Goal: Task Accomplishment & Management: Manage account settings

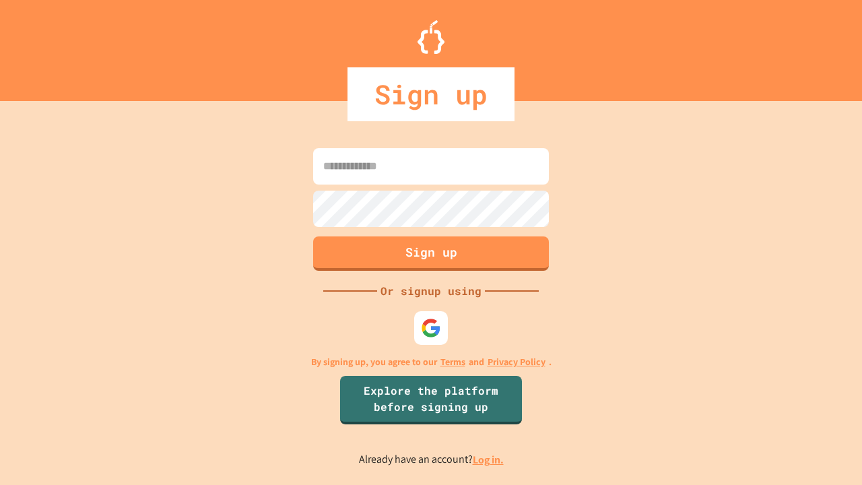
click at [489, 460] on link "Log in." at bounding box center [488, 460] width 31 height 14
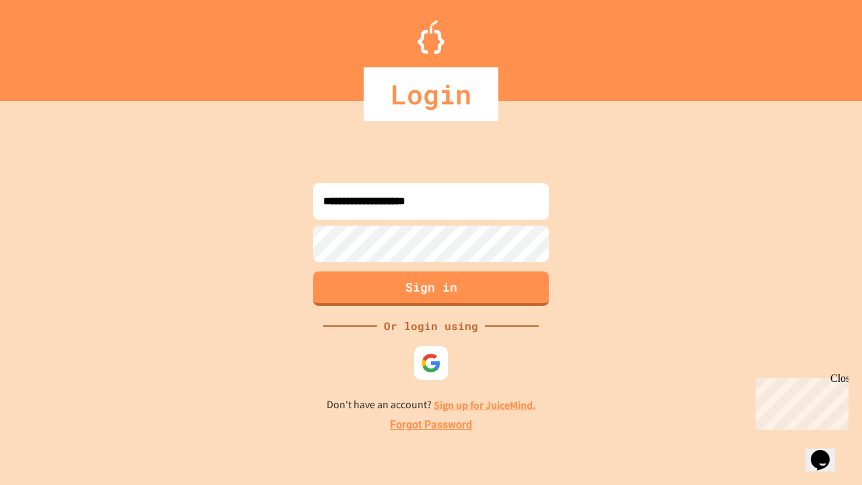
type input "**********"
